Goal: Contribute content

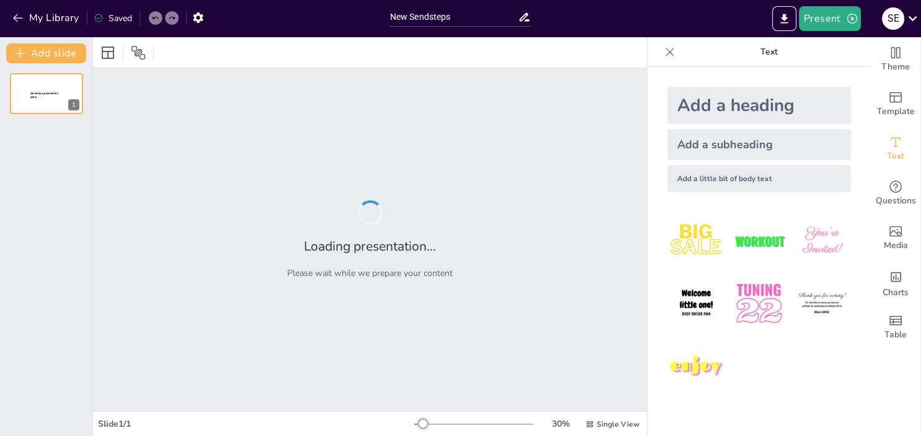
type input "New Sendsteps"
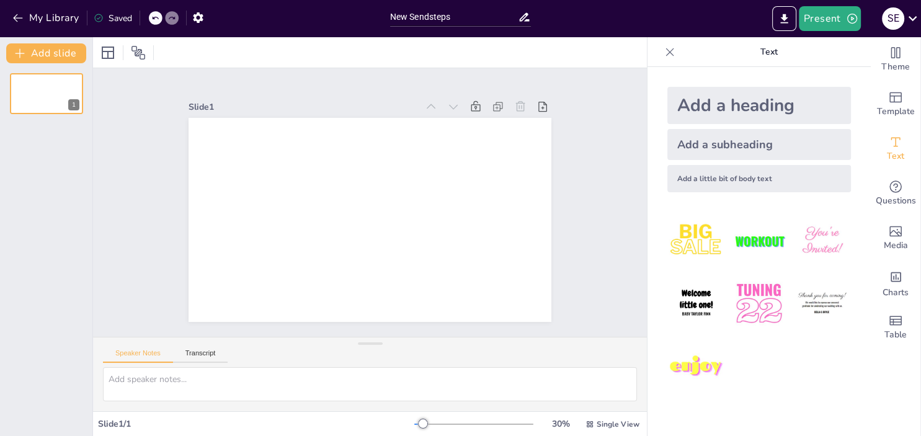
click at [671, 57] on icon at bounding box center [669, 52] width 12 height 12
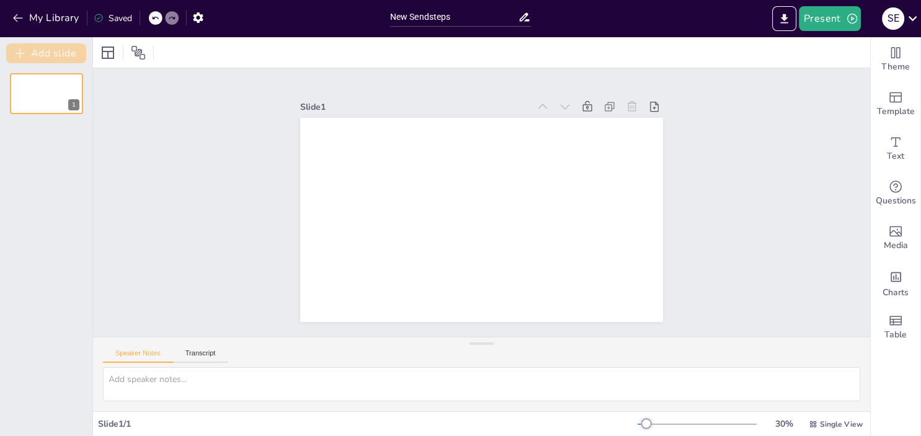
click at [58, 51] on button "Add slide" at bounding box center [46, 53] width 80 height 20
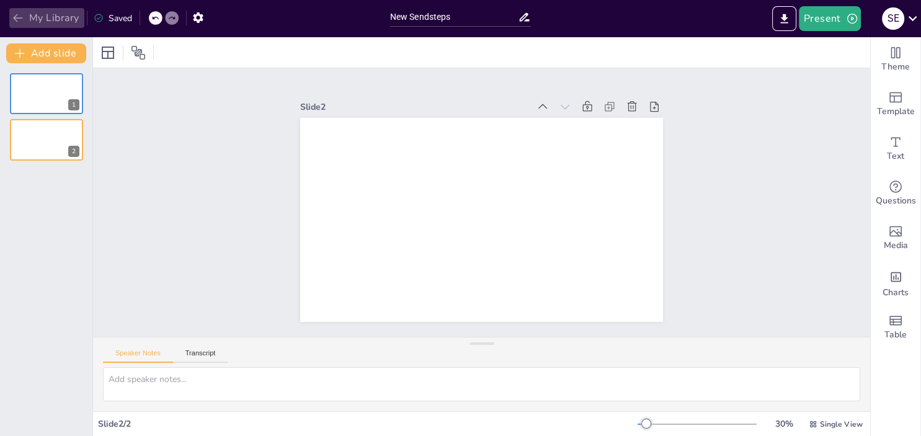
click at [37, 17] on button "My Library" at bounding box center [46, 18] width 75 height 20
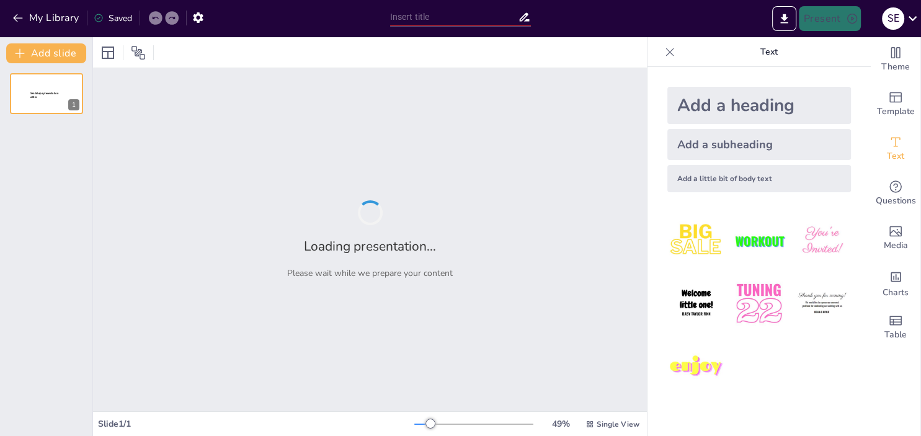
type input "Análisis del Artículo 20 del Código Procesal Civil: Implicaciones del Patrocini…"
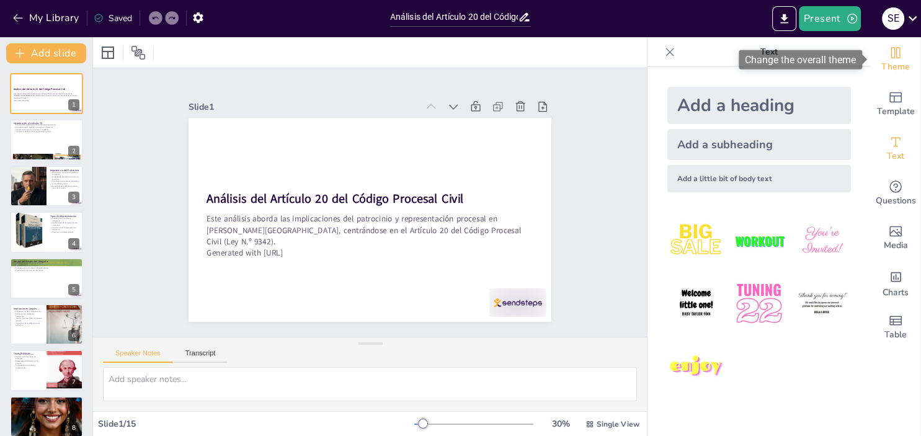
click at [884, 74] on div "Theme" at bounding box center [896, 59] width 50 height 45
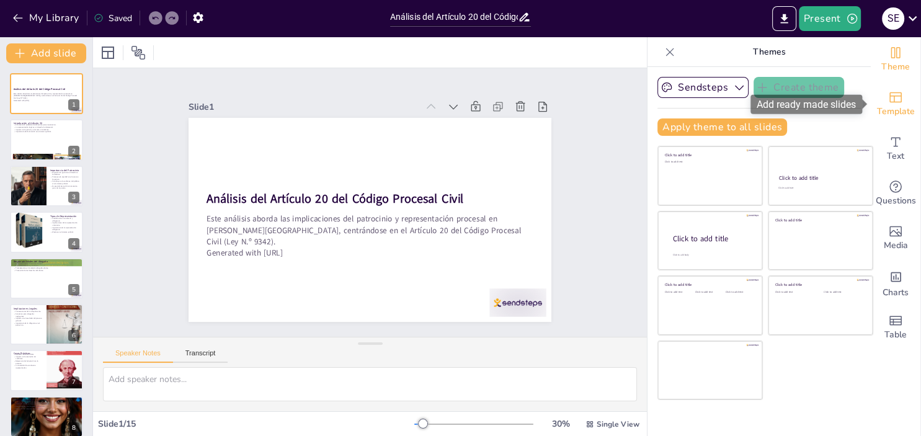
click at [893, 99] on icon "Add ready made slides" at bounding box center [895, 97] width 15 height 15
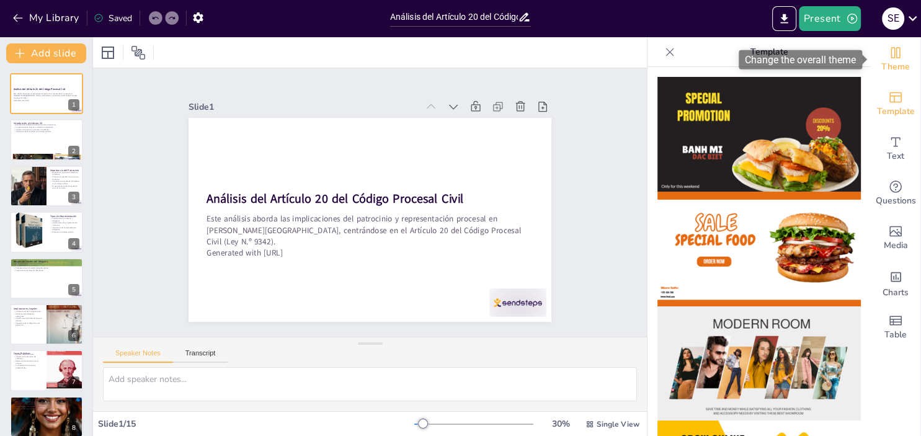
click at [899, 61] on span "Theme" at bounding box center [895, 67] width 29 height 14
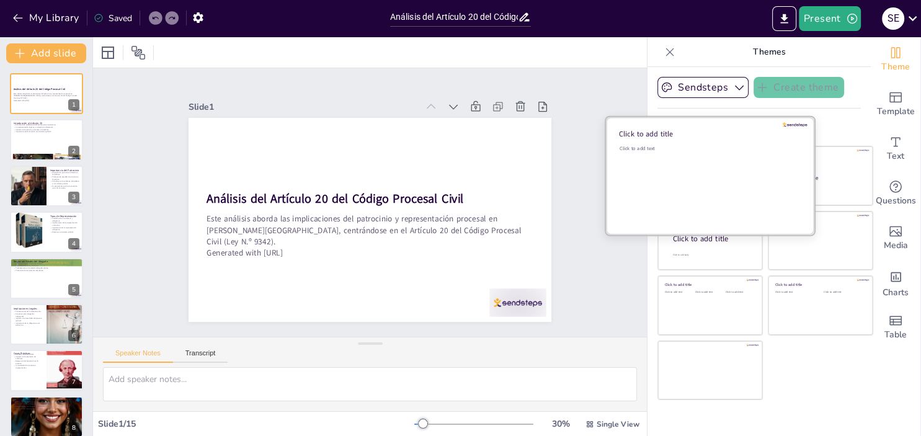
click at [738, 166] on div "Click to add text" at bounding box center [707, 183] width 177 height 77
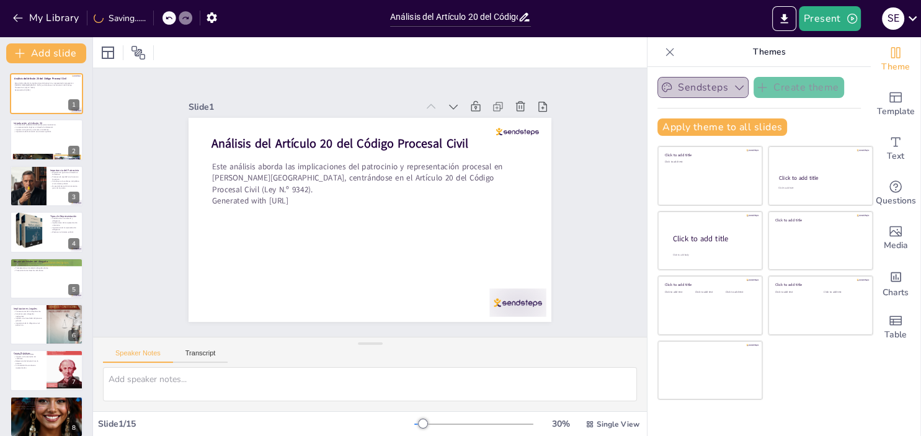
click at [691, 89] on button "Sendsteps" at bounding box center [702, 87] width 91 height 21
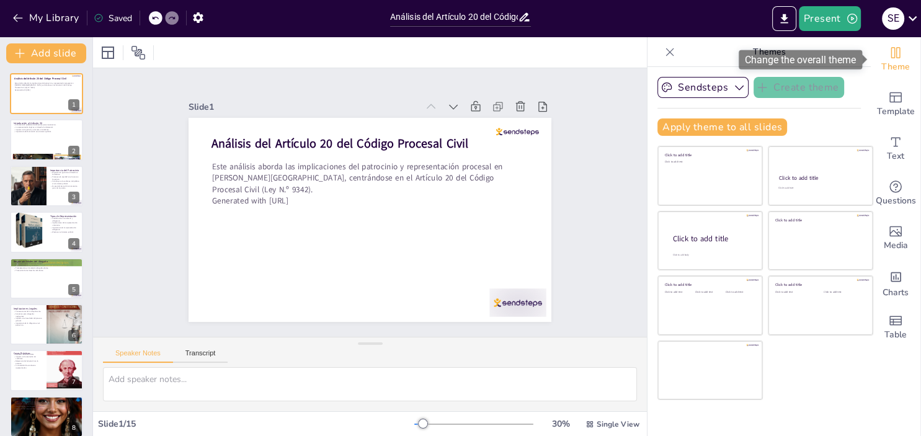
click at [871, 73] on div "Theme" at bounding box center [896, 59] width 50 height 45
click at [673, 51] on icon at bounding box center [669, 52] width 12 height 12
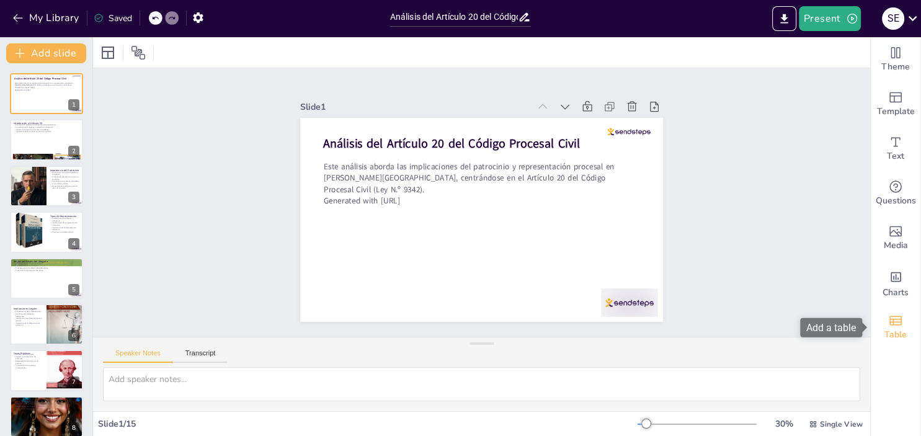
click at [888, 335] on span "Table" at bounding box center [895, 335] width 22 height 14
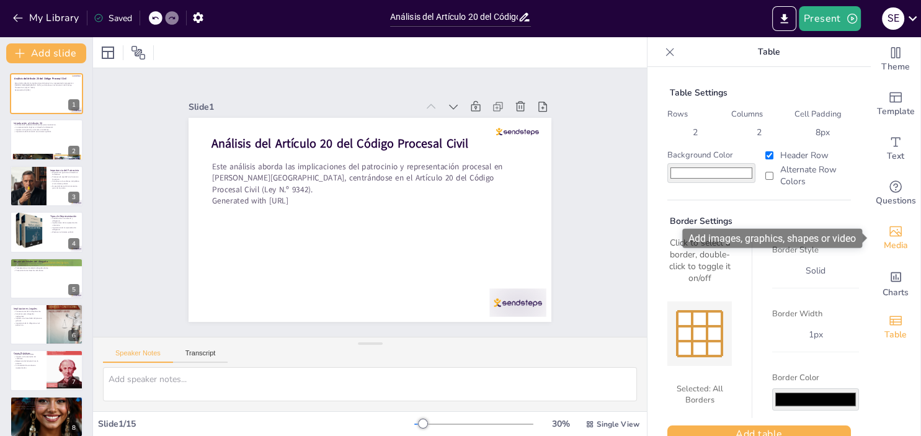
click at [899, 239] on span "Media" at bounding box center [896, 246] width 24 height 14
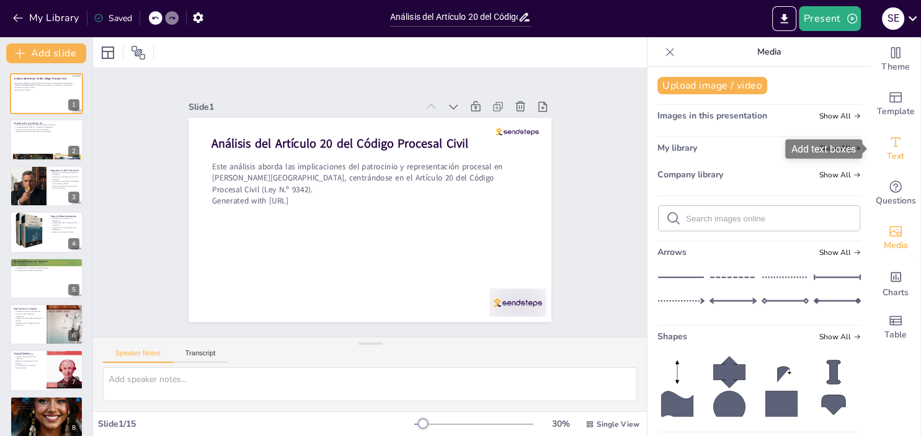
click at [893, 157] on span "Text" at bounding box center [895, 156] width 17 height 14
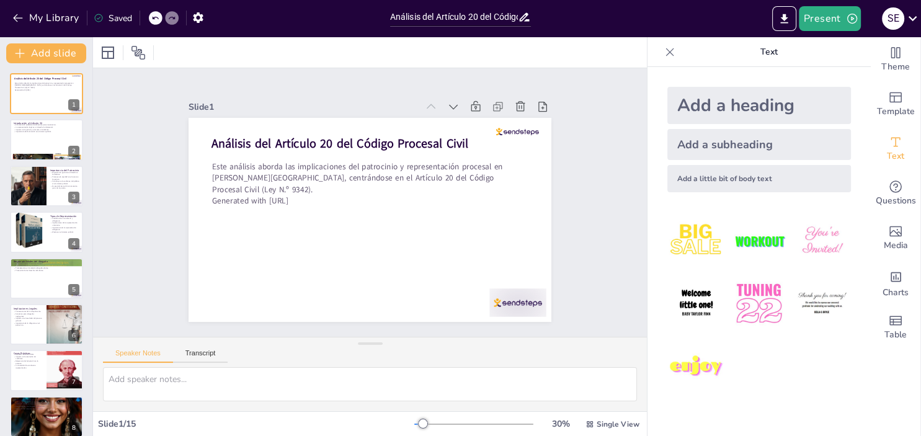
click at [682, 308] on img at bounding box center [696, 304] width 58 height 58
click at [517, 105] on icon at bounding box center [519, 106] width 9 height 10
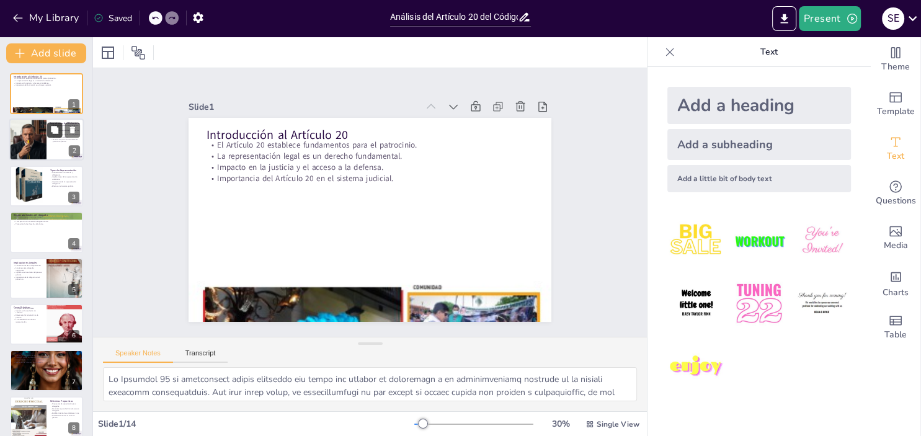
click at [55, 137] on button at bounding box center [54, 130] width 15 height 15
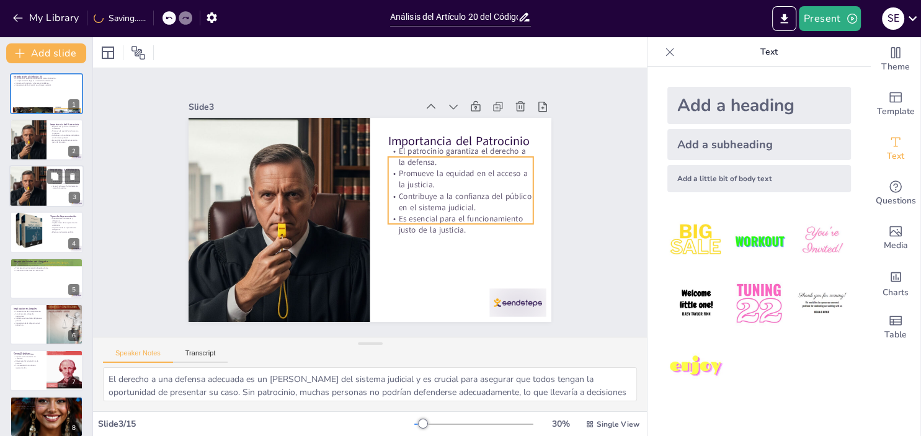
click at [58, 188] on p "Es esencial para el funcionamiento justo de la justicia." at bounding box center [65, 187] width 30 height 4
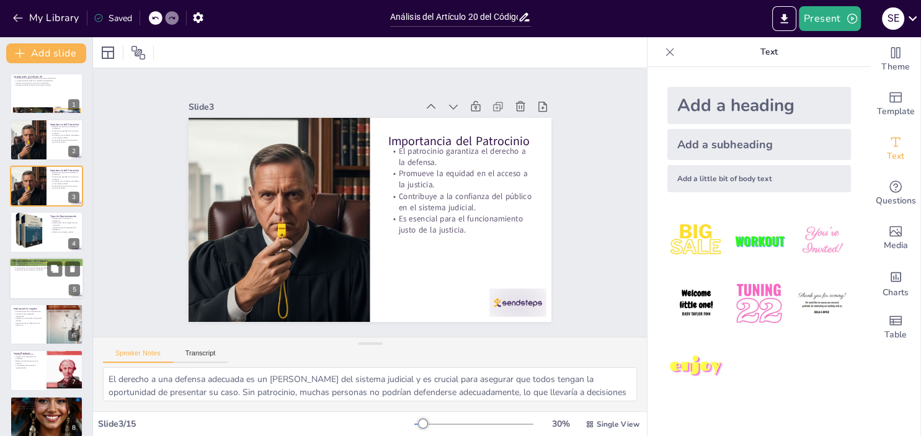
click at [37, 281] on div at bounding box center [46, 278] width 74 height 42
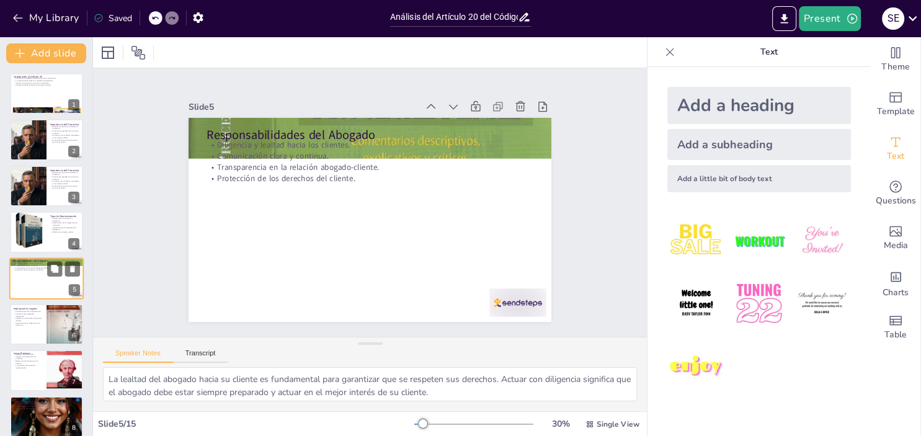
scroll to position [29, 0]
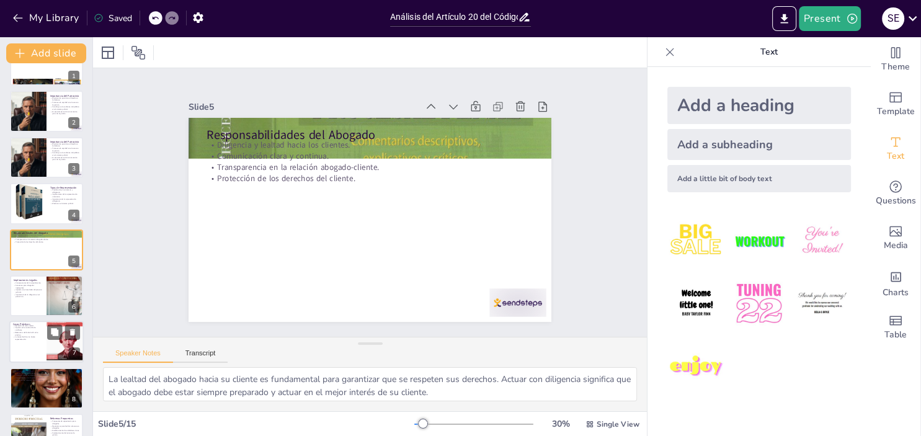
click at [25, 334] on p "Relevancia del Artículo 20 en la práctica." at bounding box center [28, 333] width 30 height 4
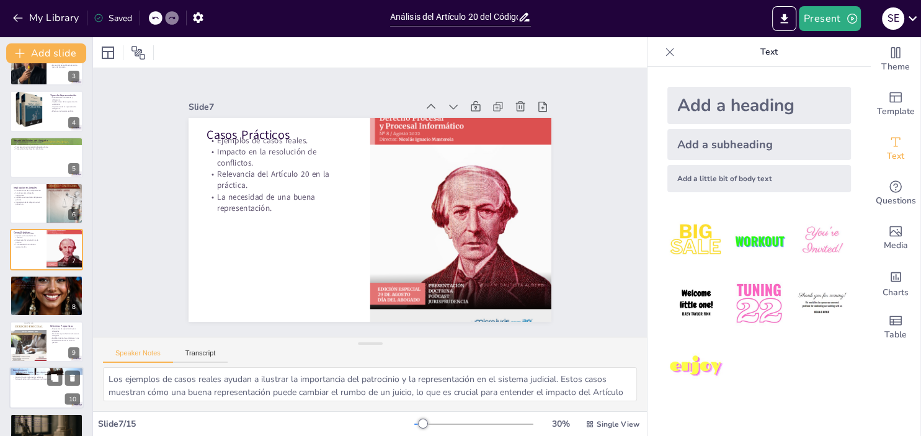
click at [29, 399] on div at bounding box center [46, 388] width 74 height 42
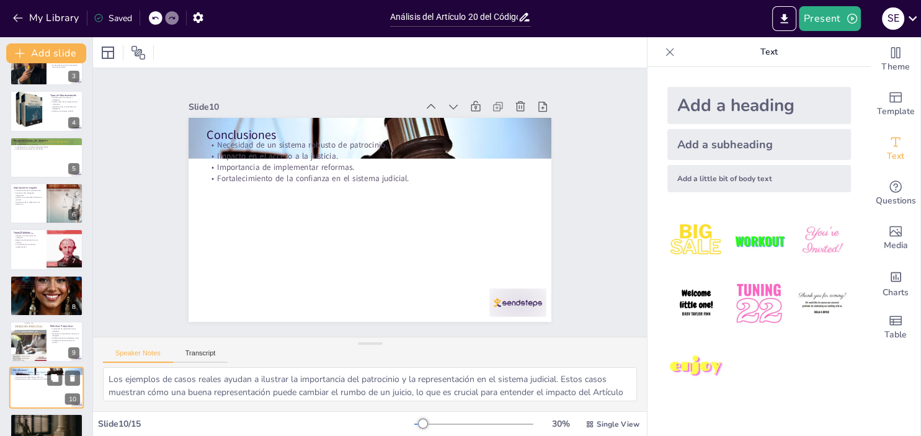
type textarea "La necesidad de un sistema robusto de patrocinio es evidente para garantizar qu…"
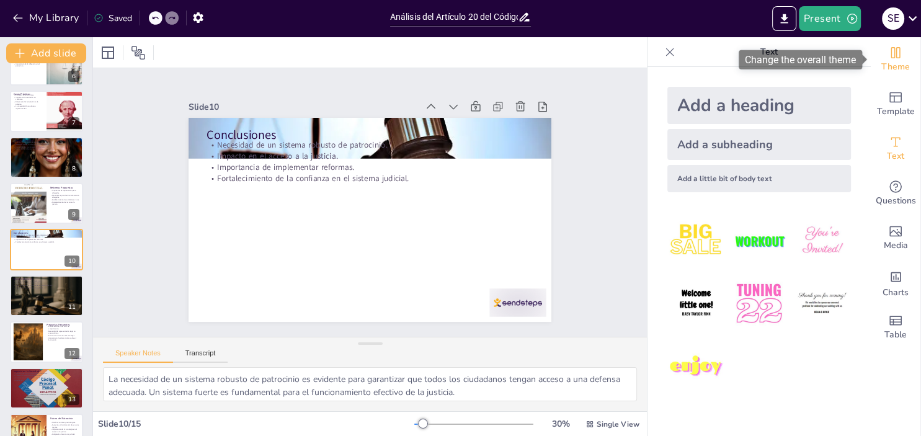
click at [892, 67] on span "Theme" at bounding box center [895, 67] width 29 height 14
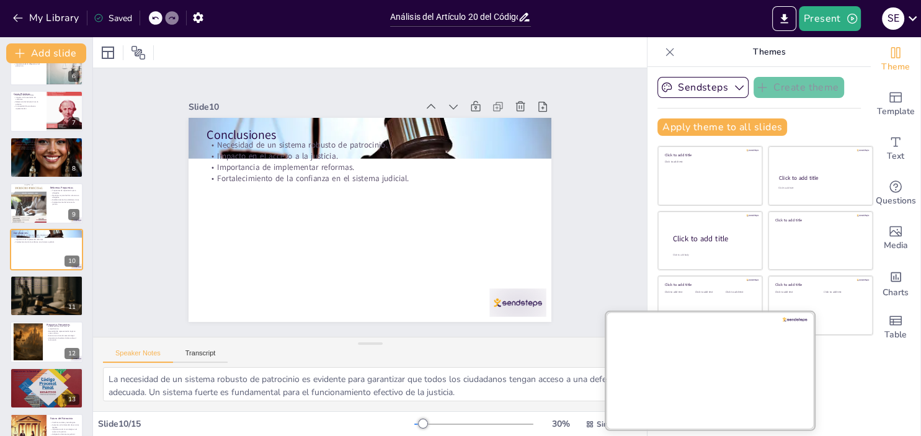
click at [716, 381] on div at bounding box center [710, 369] width 208 height 117
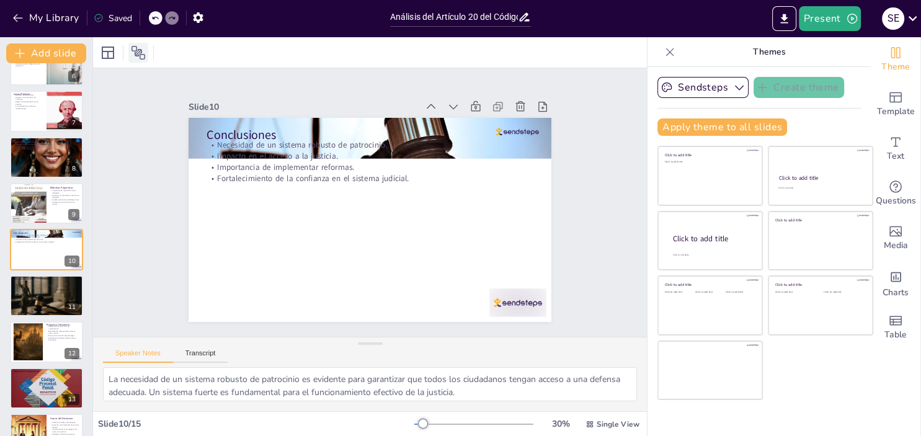
click at [142, 51] on icon at bounding box center [138, 53] width 14 height 14
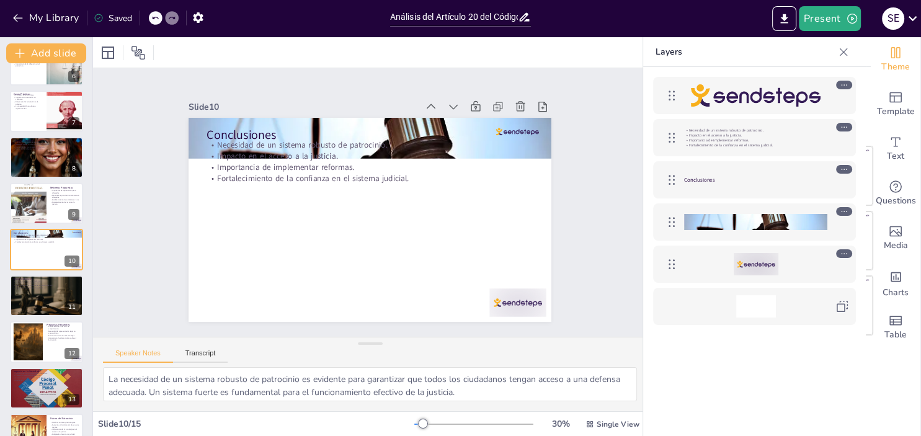
click at [778, 377] on div "Necesidad de un sistema robusto de patrocinio. Impacto en el acceso a la justic…" at bounding box center [754, 270] width 223 height 406
